Goal: Register for event/course

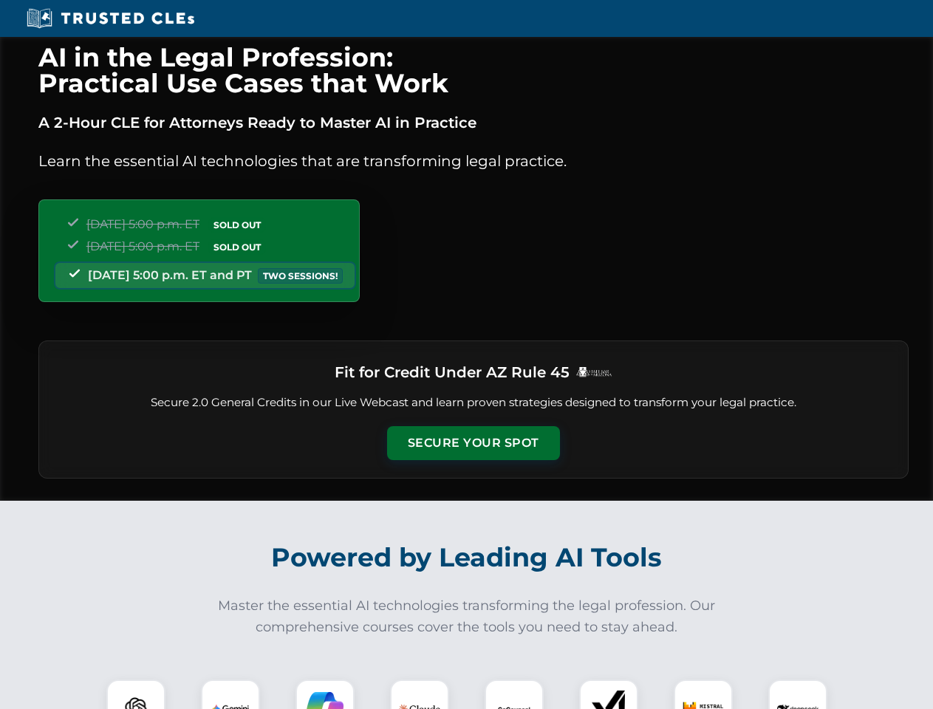
click at [473, 443] on button "Secure Your Spot" at bounding box center [473, 443] width 173 height 34
click at [136, 694] on img at bounding box center [136, 709] width 43 height 43
click at [230, 694] on img at bounding box center [230, 709] width 37 height 37
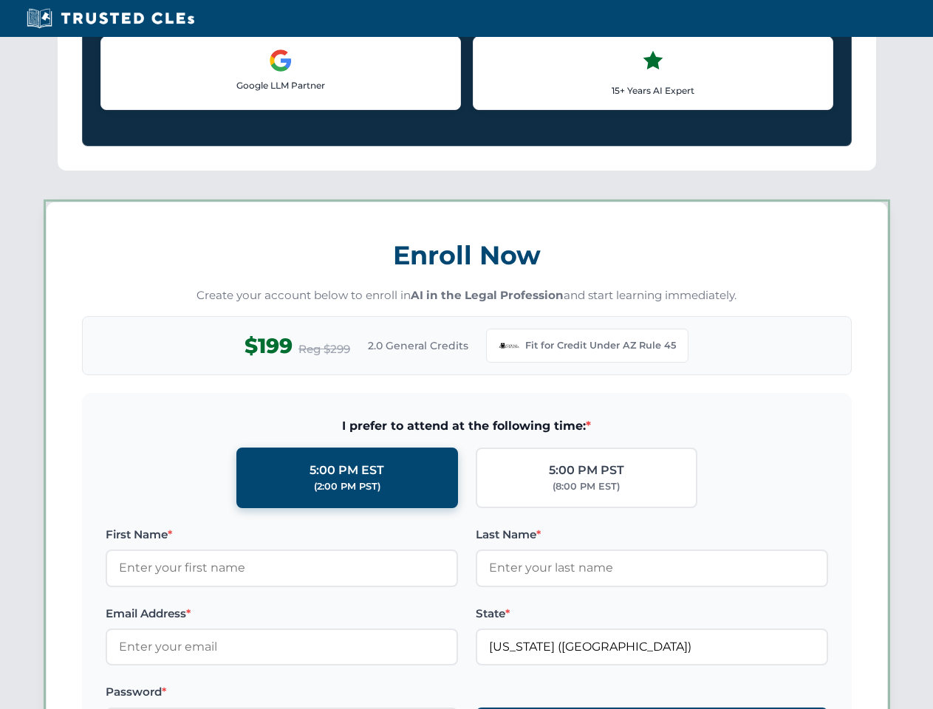
click at [420, 694] on label "Password *" at bounding box center [282, 692] width 352 height 18
